Goal: Navigation & Orientation: Find specific page/section

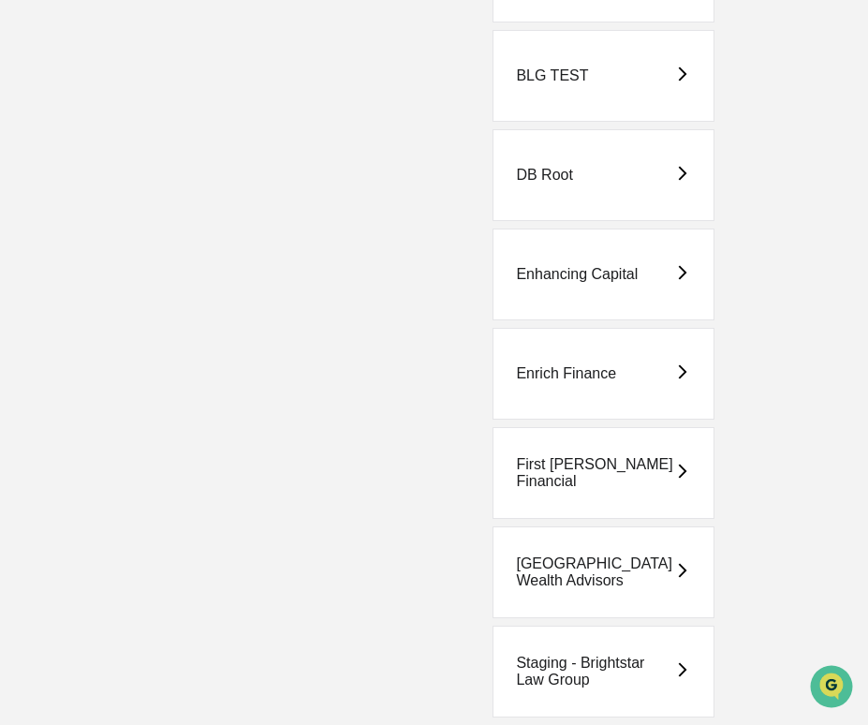
scroll to position [399, 0]
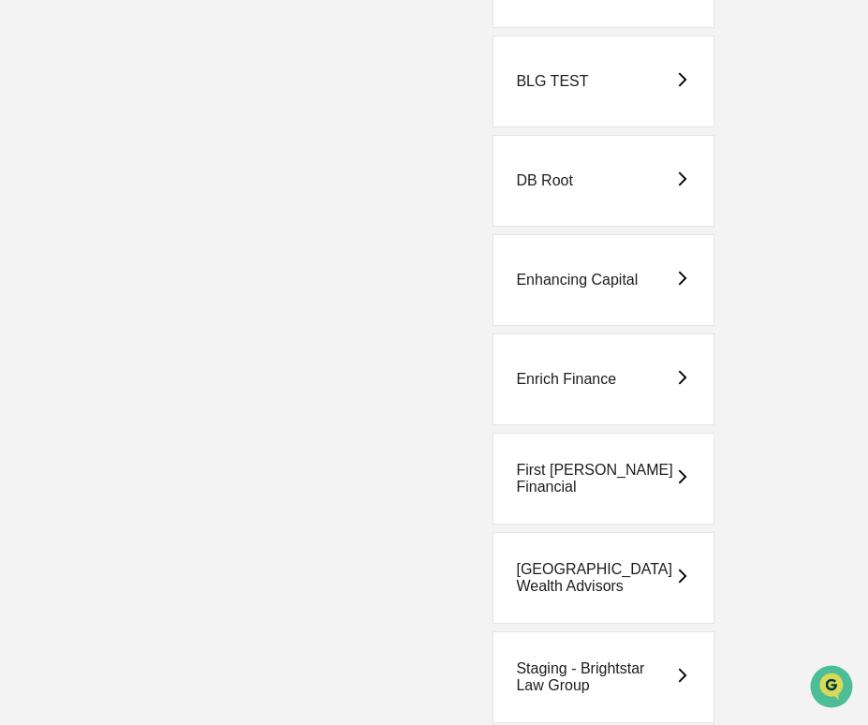
click at [570, 361] on div "Enrich Finance" at bounding box center [604, 379] width 222 height 92
